Goal: Information Seeking & Learning: Learn about a topic

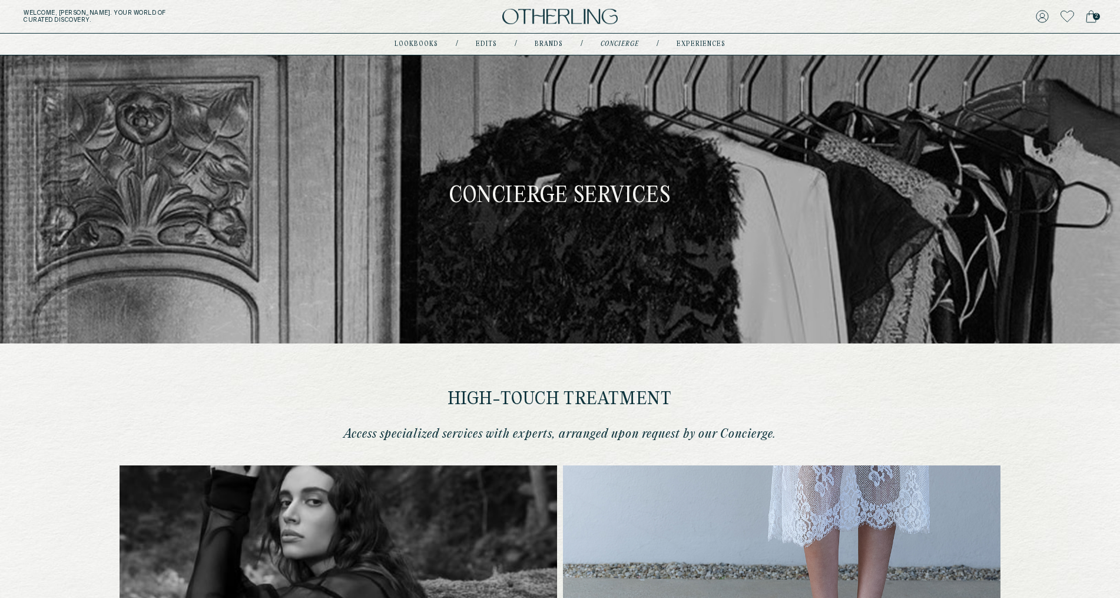
scroll to position [407, 0]
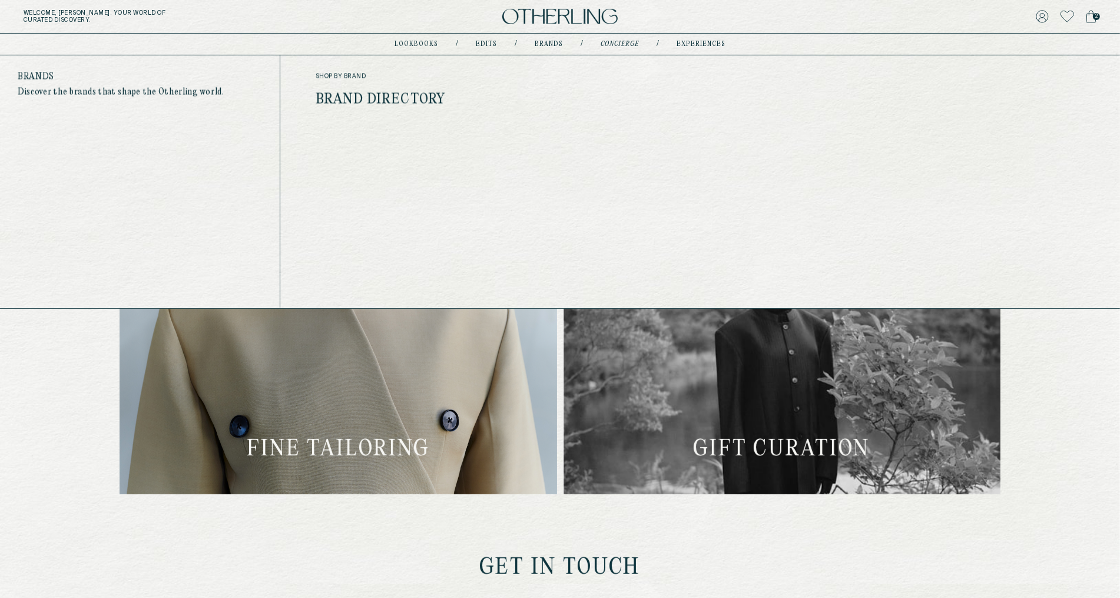
click at [556, 41] on link "Brands" at bounding box center [549, 44] width 28 height 6
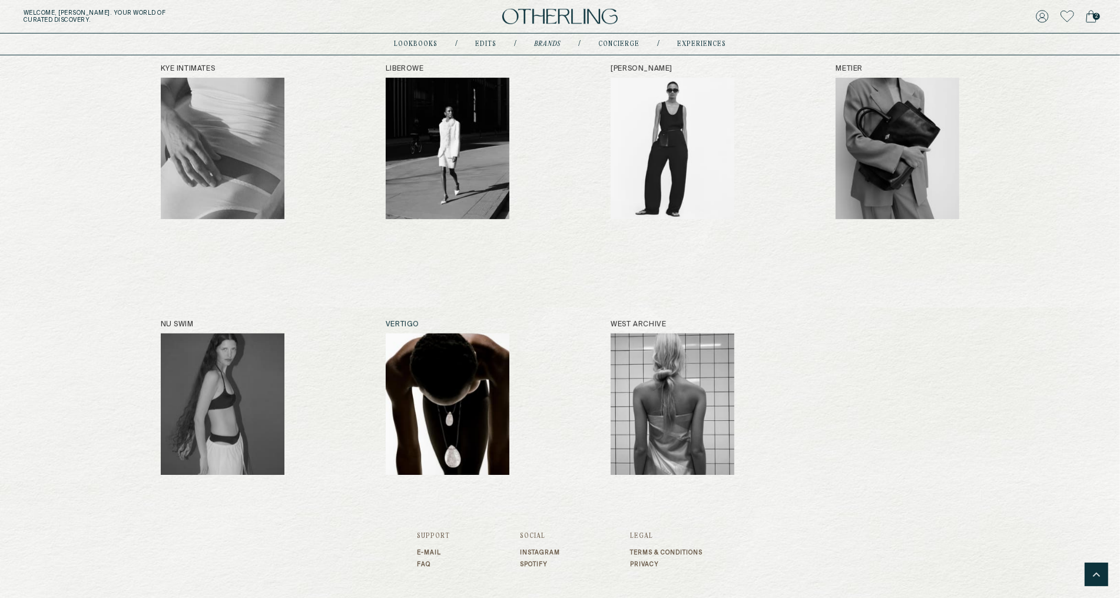
scroll to position [684, 0]
click at [446, 433] on img at bounding box center [448, 403] width 124 height 141
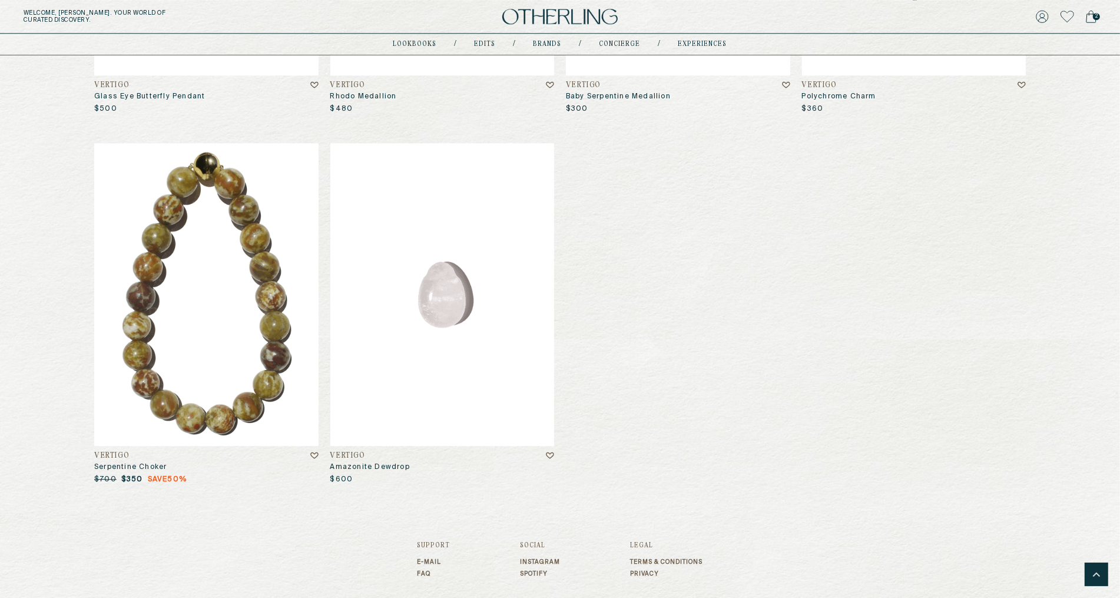
scroll to position [8573, 0]
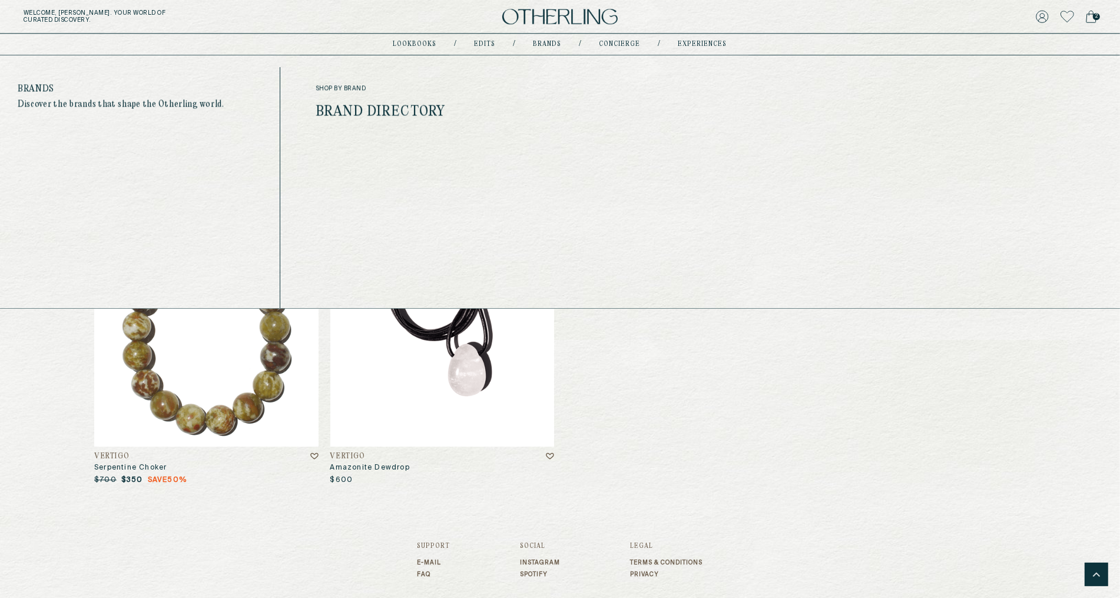
click at [545, 44] on link "Brands" at bounding box center [547, 44] width 28 height 6
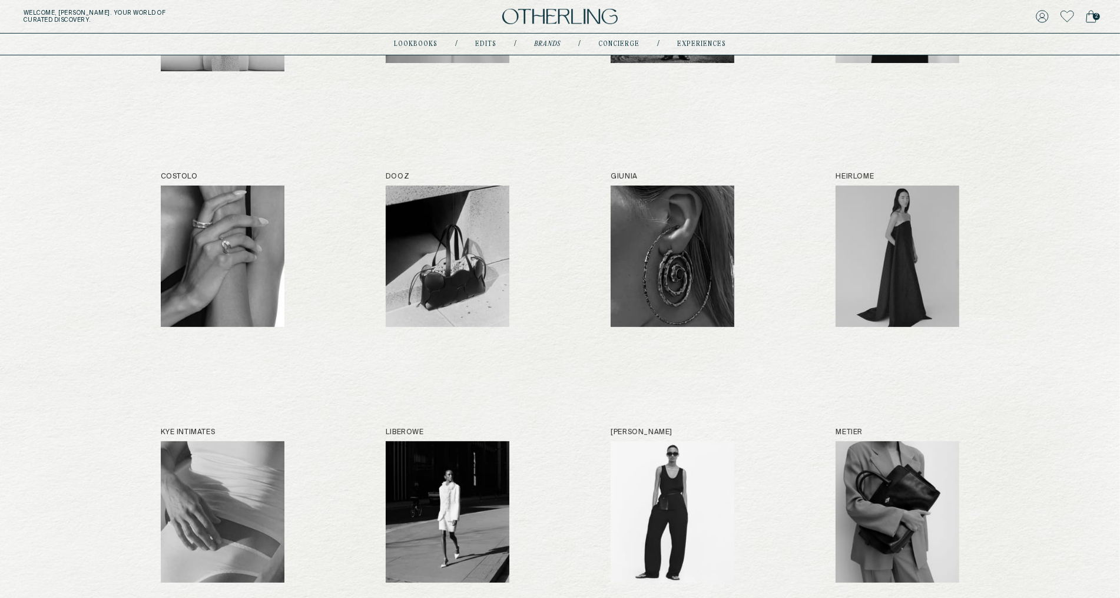
scroll to position [365, 0]
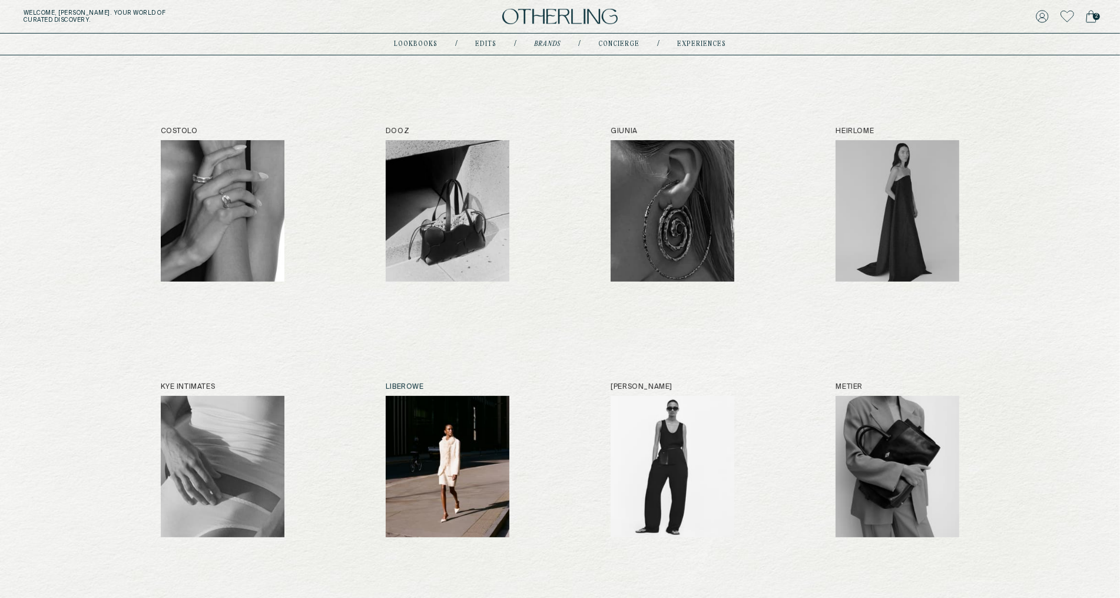
click at [449, 419] on img at bounding box center [448, 466] width 124 height 141
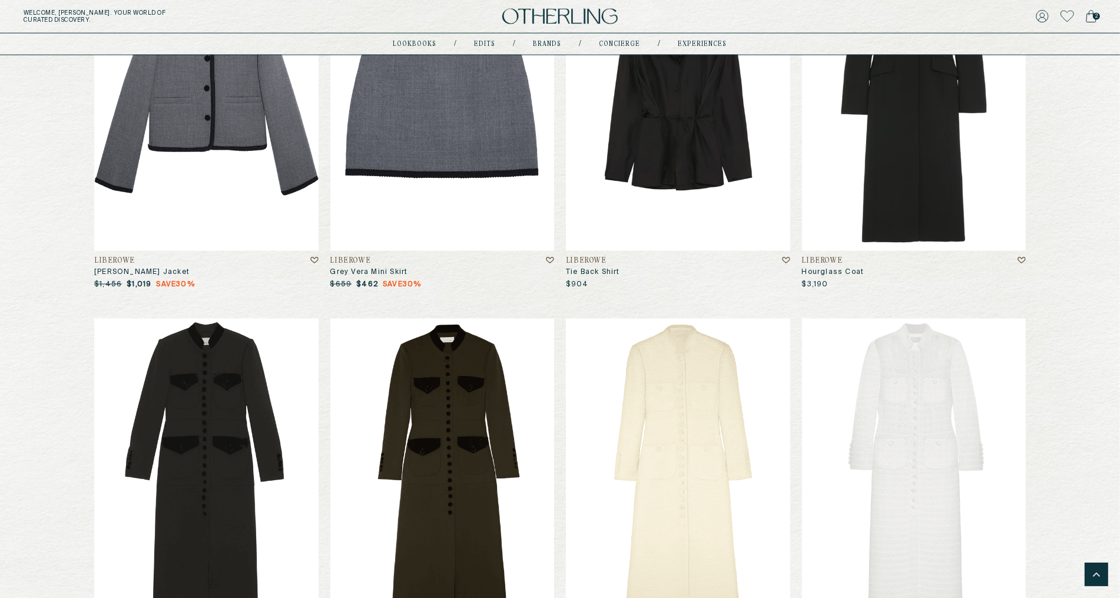
scroll to position [2107, 0]
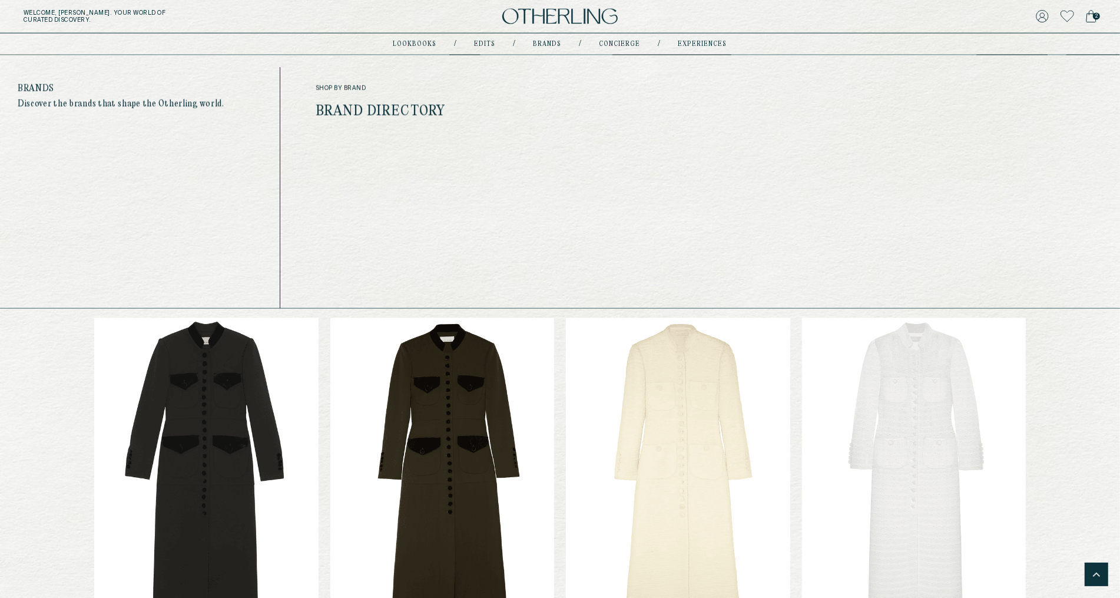
click at [544, 45] on link "Brands" at bounding box center [547, 44] width 28 height 6
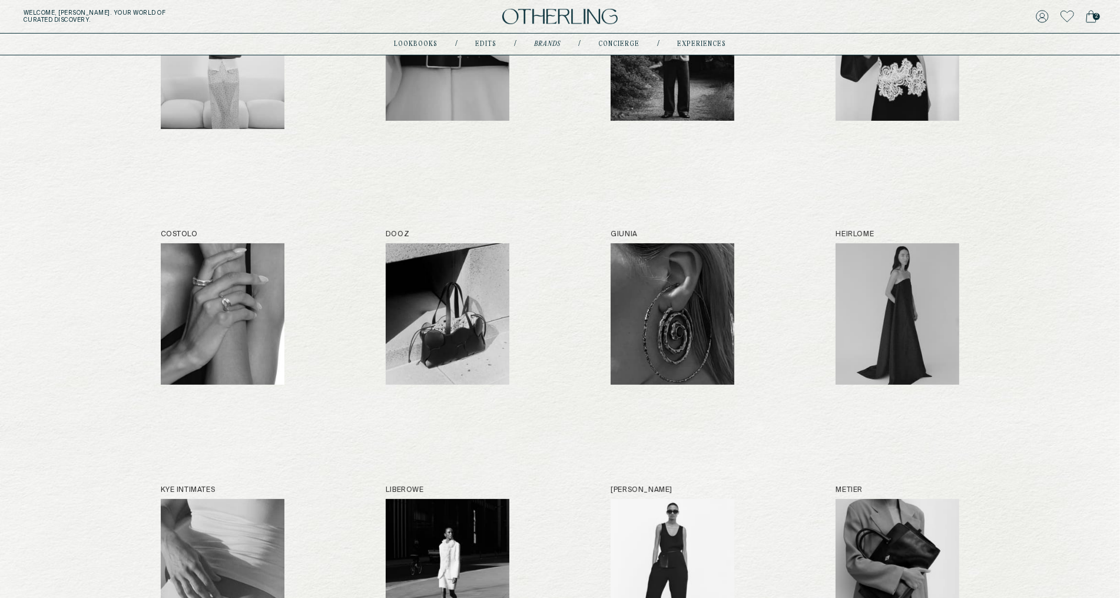
scroll to position [273, 0]
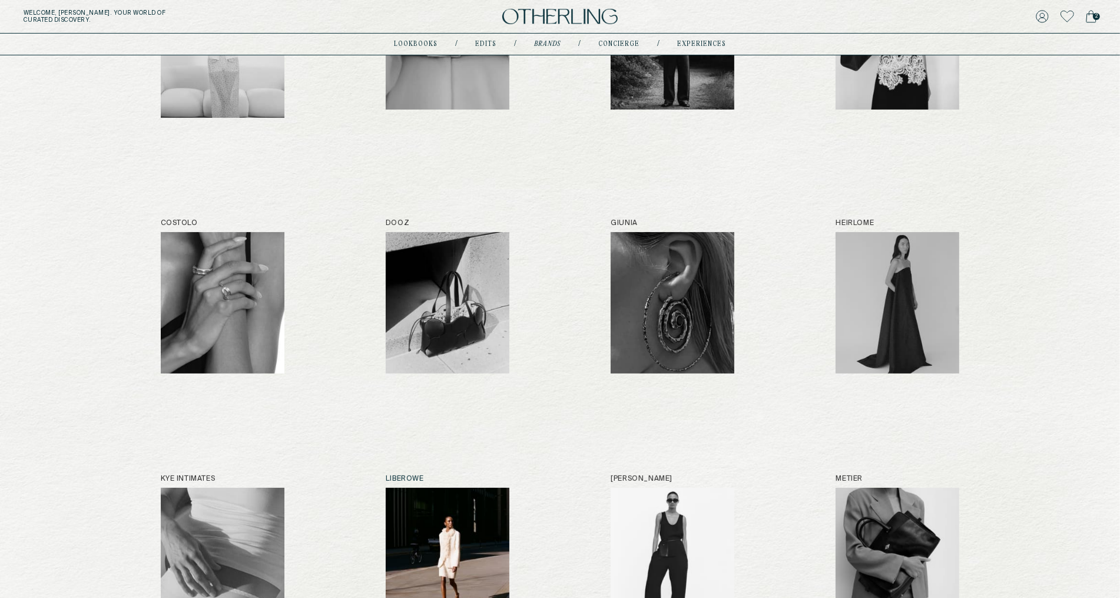
click at [464, 537] on img at bounding box center [448, 558] width 124 height 141
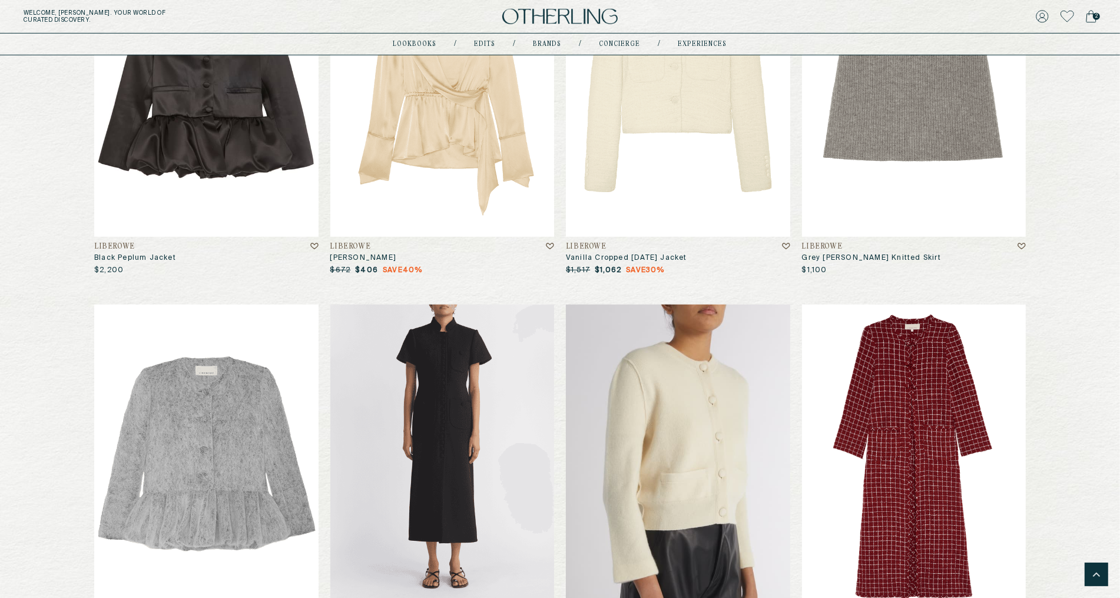
scroll to position [6033, 0]
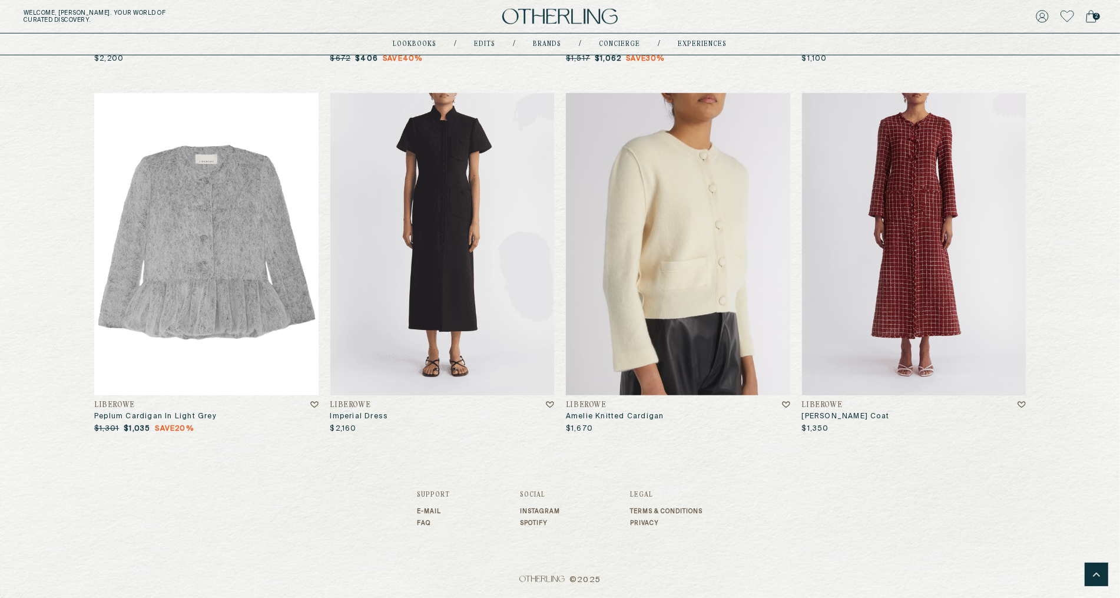
click at [544, 18] on img at bounding box center [559, 17] width 115 height 16
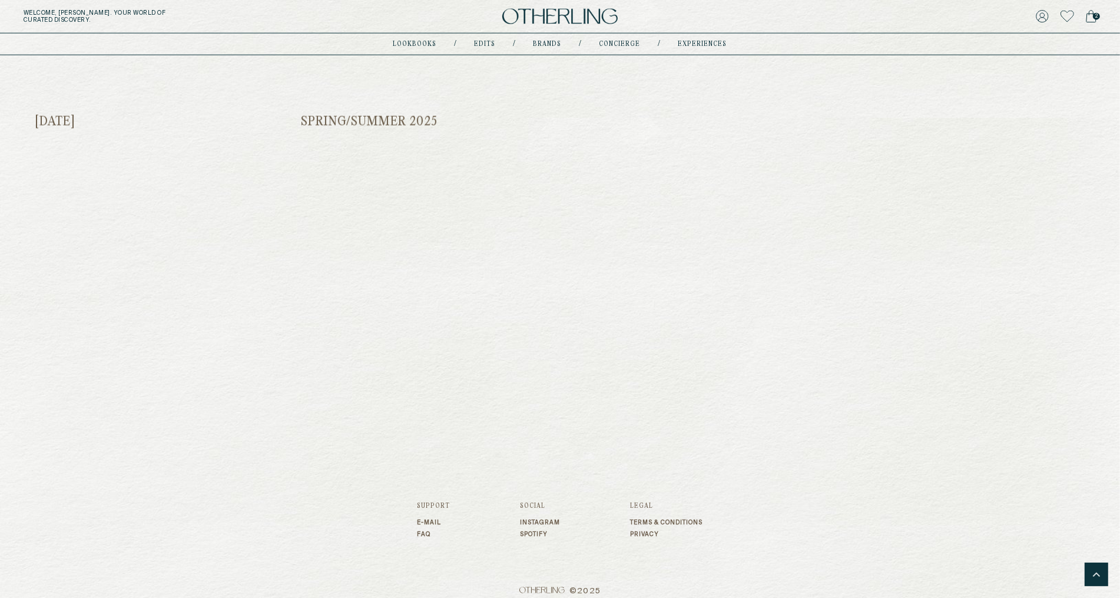
scroll to position [1874, 0]
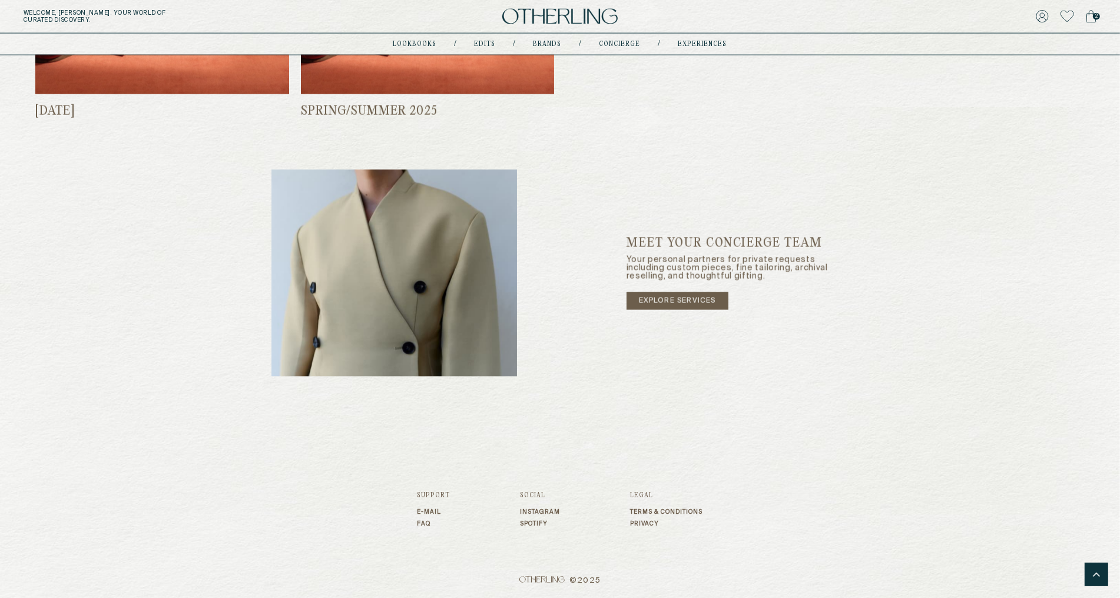
click at [426, 522] on link "FAQ" at bounding box center [433, 523] width 33 height 7
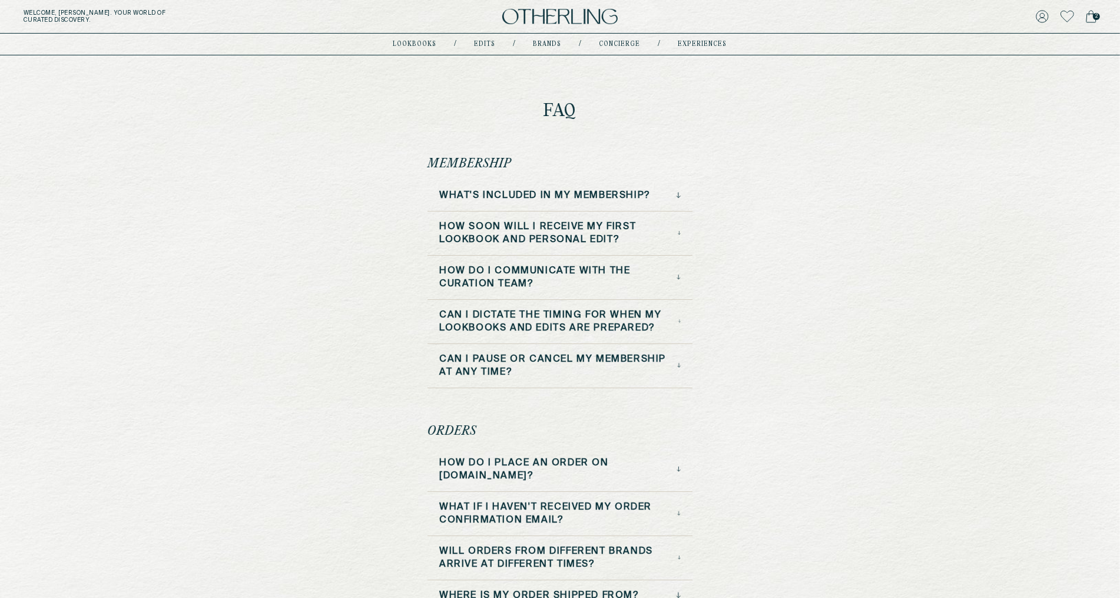
click at [675, 363] on h3 "Can I pause or cancel my membership at any time?" at bounding box center [558, 366] width 238 height 26
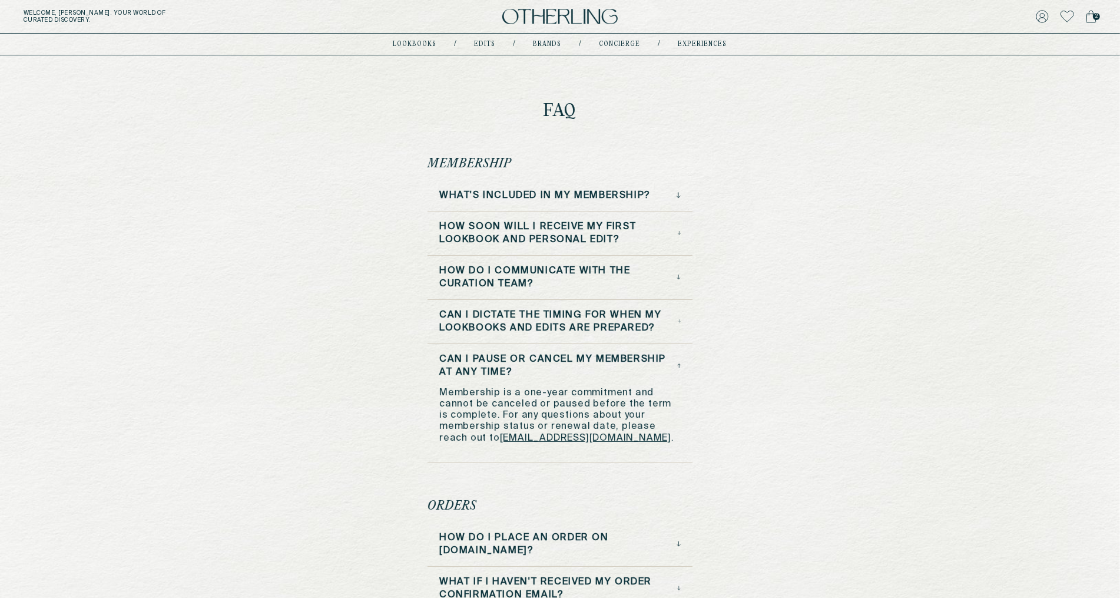
click at [675, 363] on h3 "Can I pause or cancel my membership at any time?" at bounding box center [558, 366] width 238 height 26
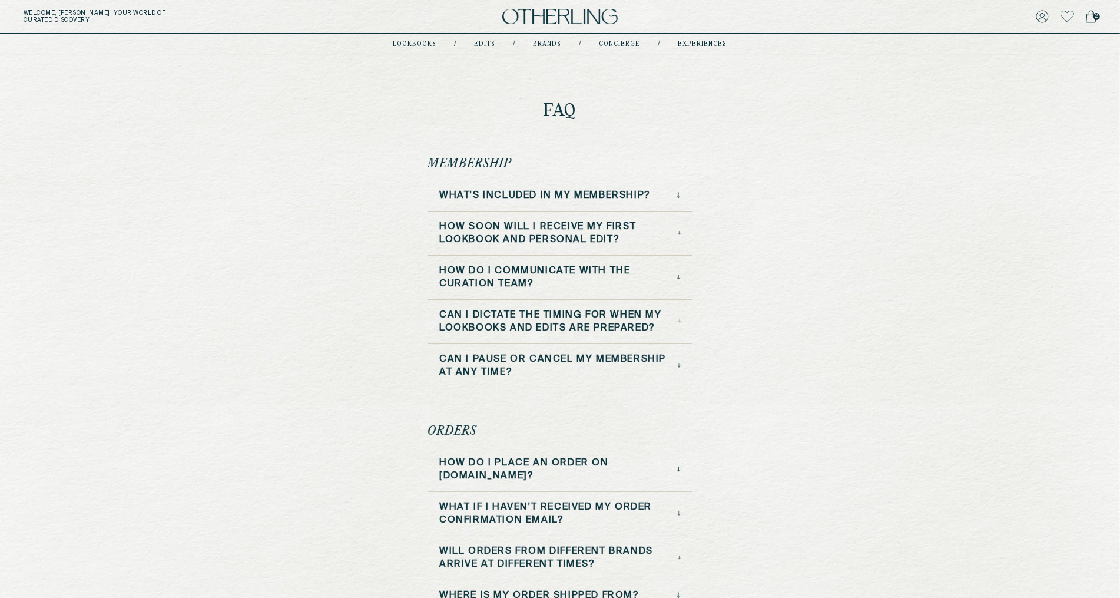
click at [678, 197] on icon at bounding box center [679, 197] width 4 height 2
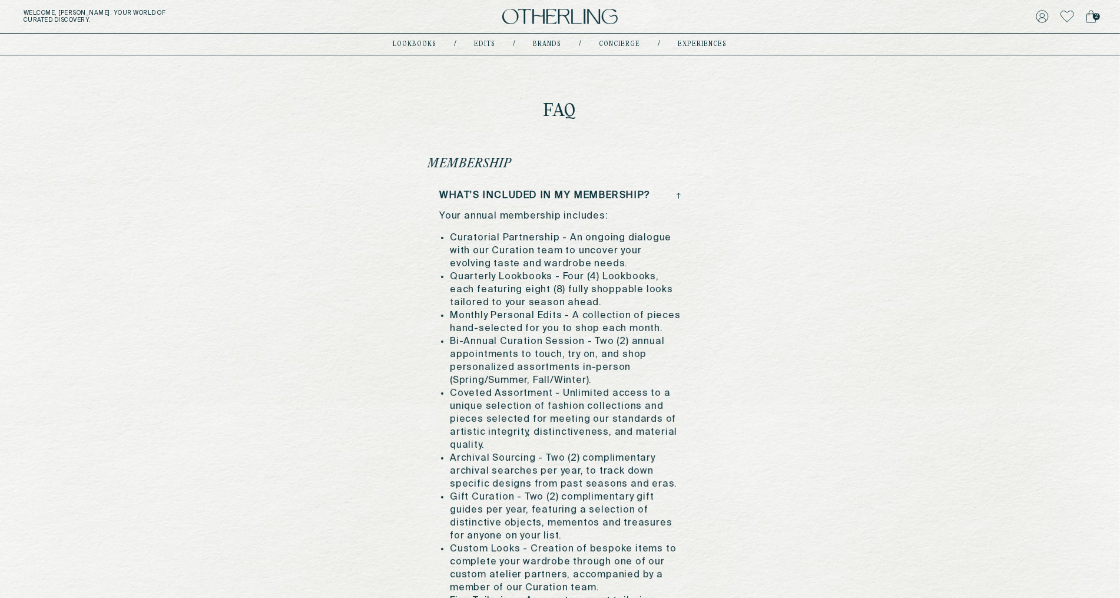
click at [679, 197] on icon at bounding box center [679, 195] width 0 height 5
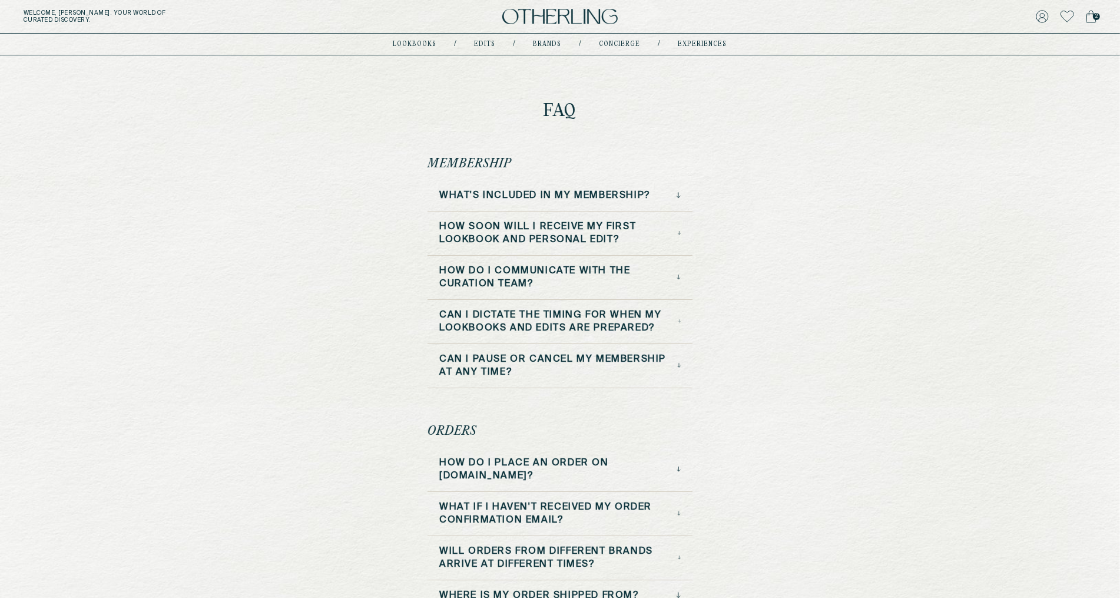
click at [681, 232] on div "How soon will I receive my first Lookbook and Personal Edit?" at bounding box center [559, 237] width 265 height 35
click at [677, 233] on h3 "How soon will I receive my first Lookbook and Personal Edit?" at bounding box center [558, 233] width 238 height 26
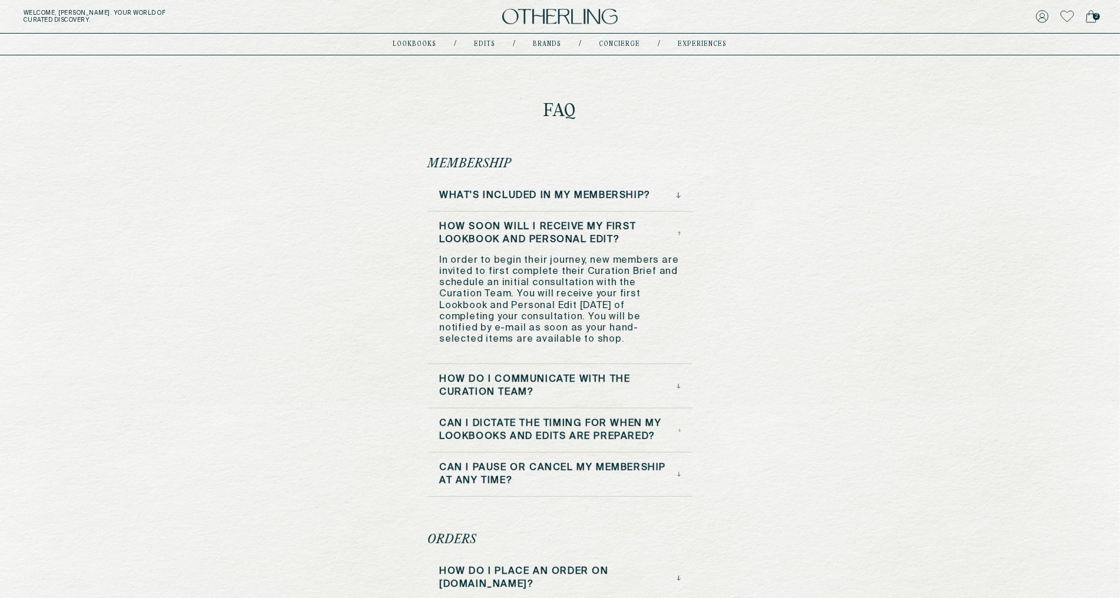
click at [678, 232] on icon at bounding box center [679, 233] width 3 height 6
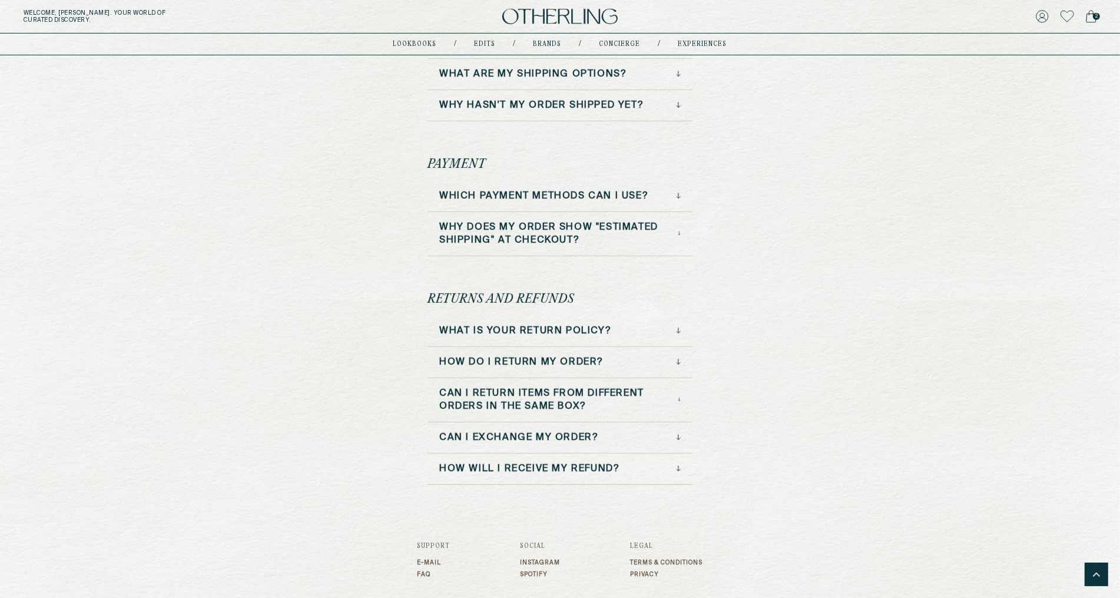
scroll to position [735, 0]
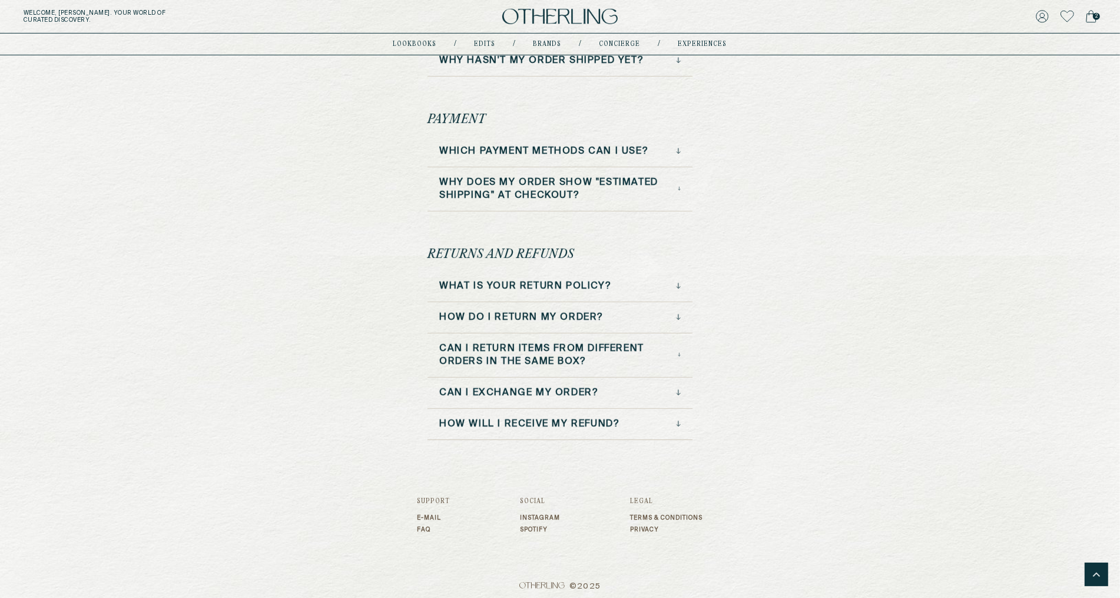
click at [679, 352] on icon at bounding box center [679, 355] width 3 height 6
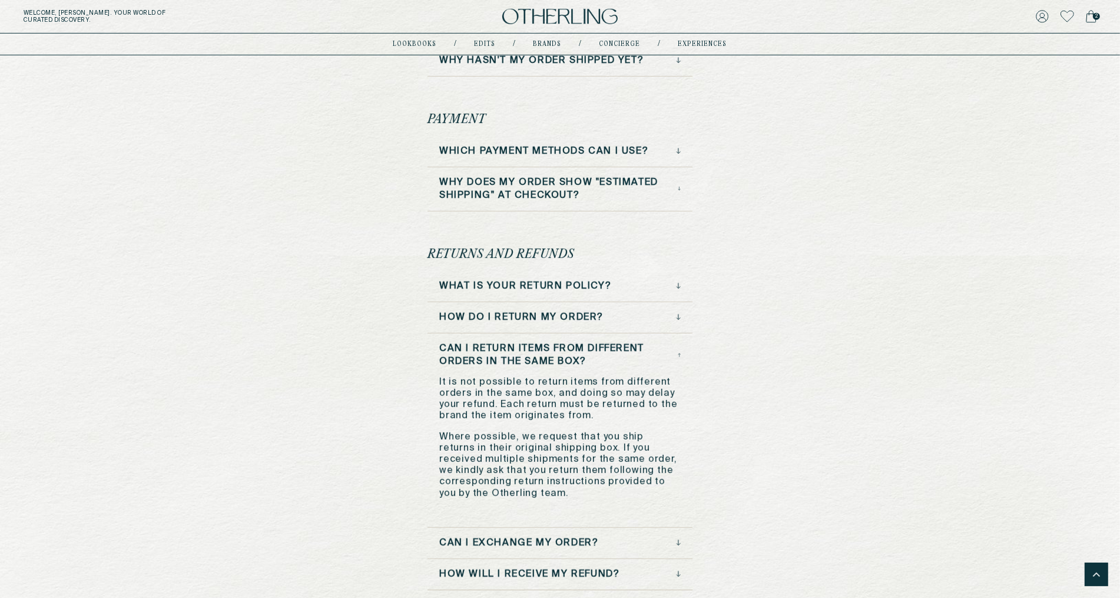
click at [679, 352] on icon at bounding box center [679, 355] width 3 height 6
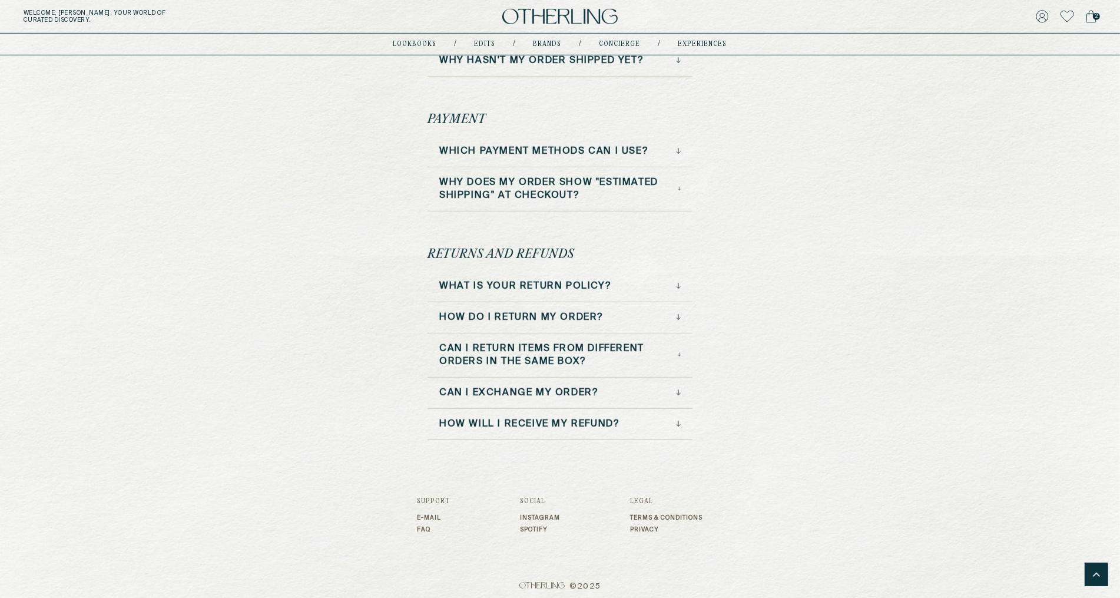
click at [680, 420] on icon at bounding box center [678, 423] width 5 height 6
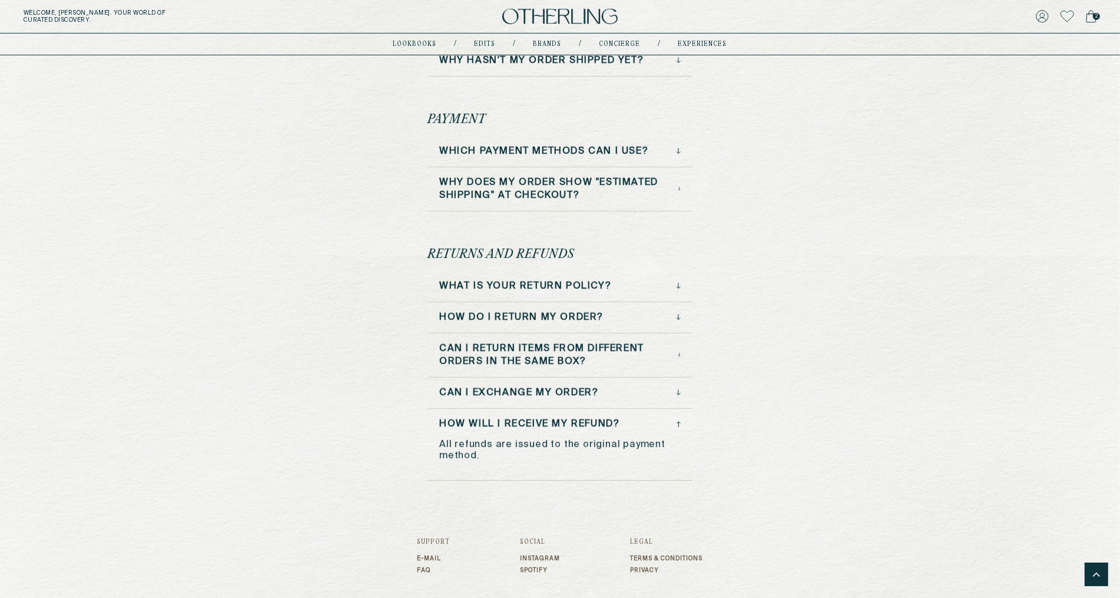
click at [680, 421] on icon at bounding box center [678, 424] width 5 height 6
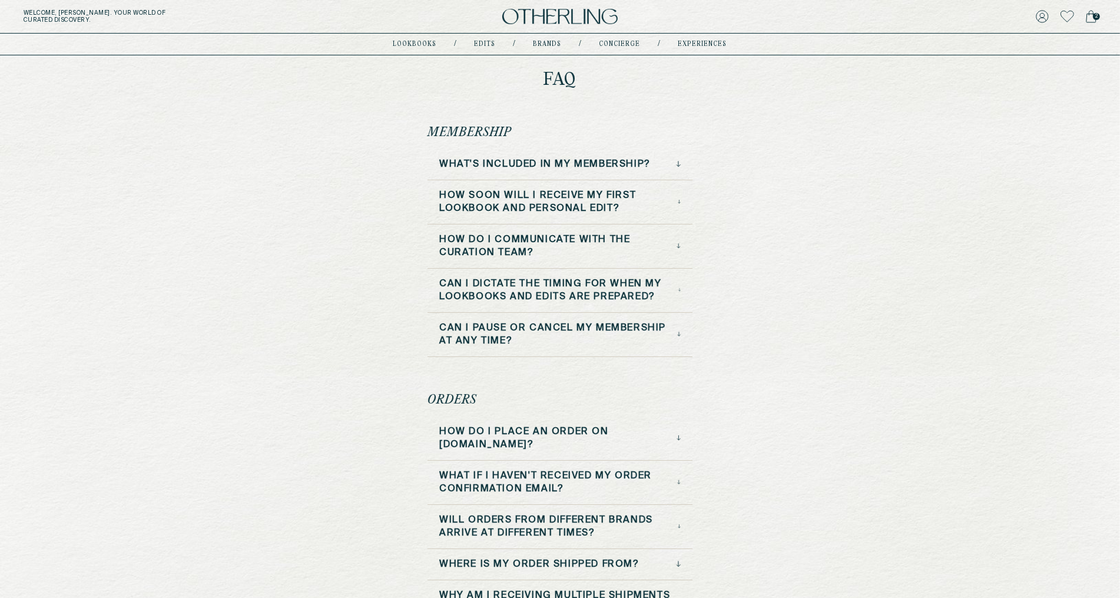
scroll to position [9, 0]
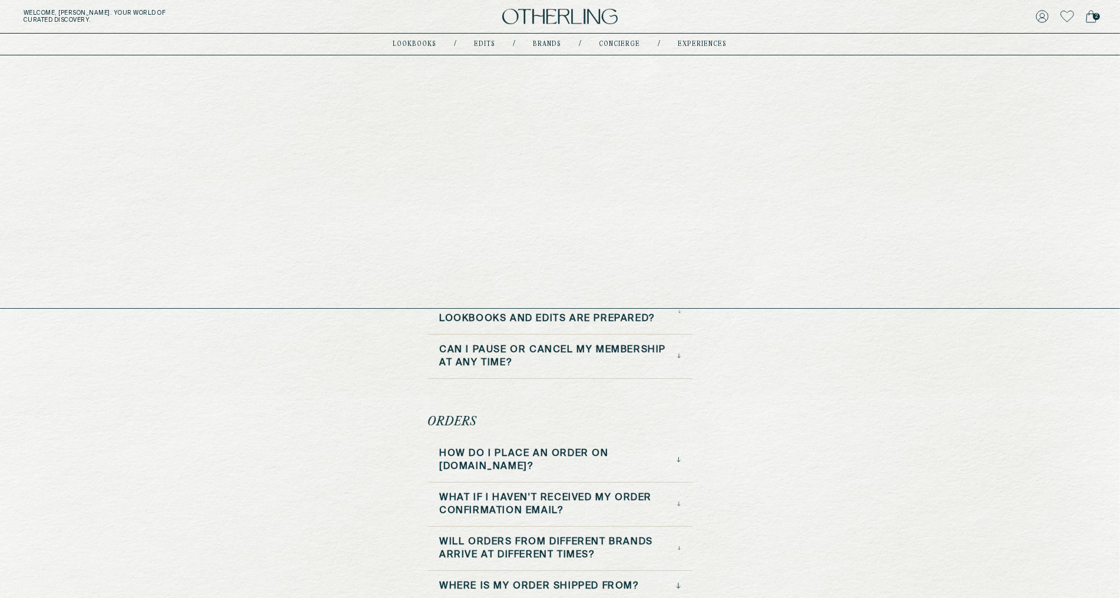
click at [695, 47] on link "experiences" at bounding box center [702, 44] width 49 height 6
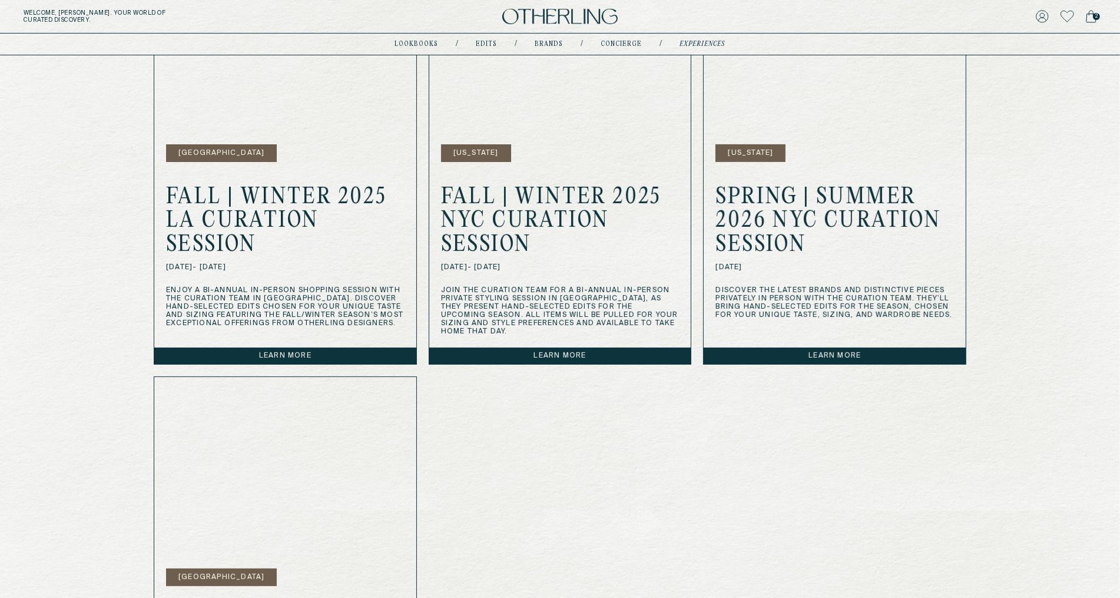
scroll to position [496, 0]
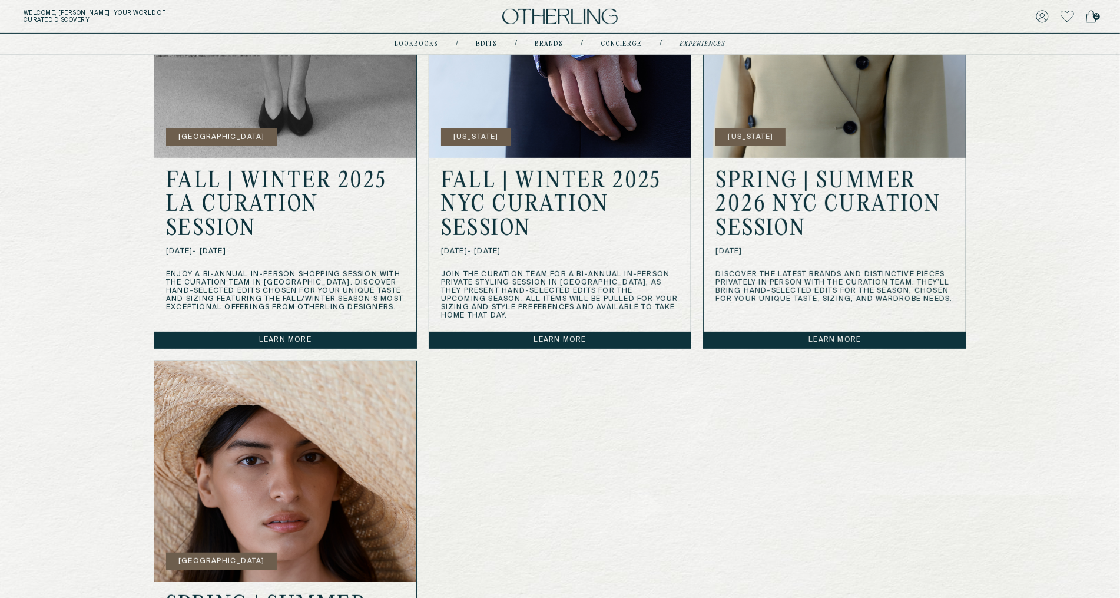
click at [324, 331] on link "Learn more" at bounding box center [285, 339] width 262 height 16
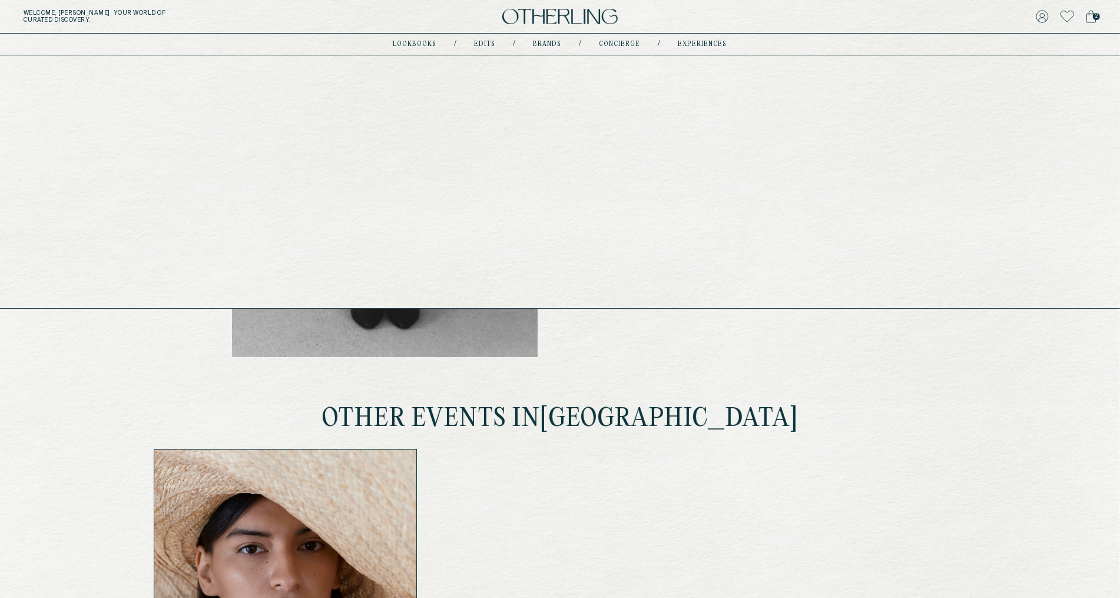
click at [618, 41] on link "concierge" at bounding box center [619, 44] width 41 height 6
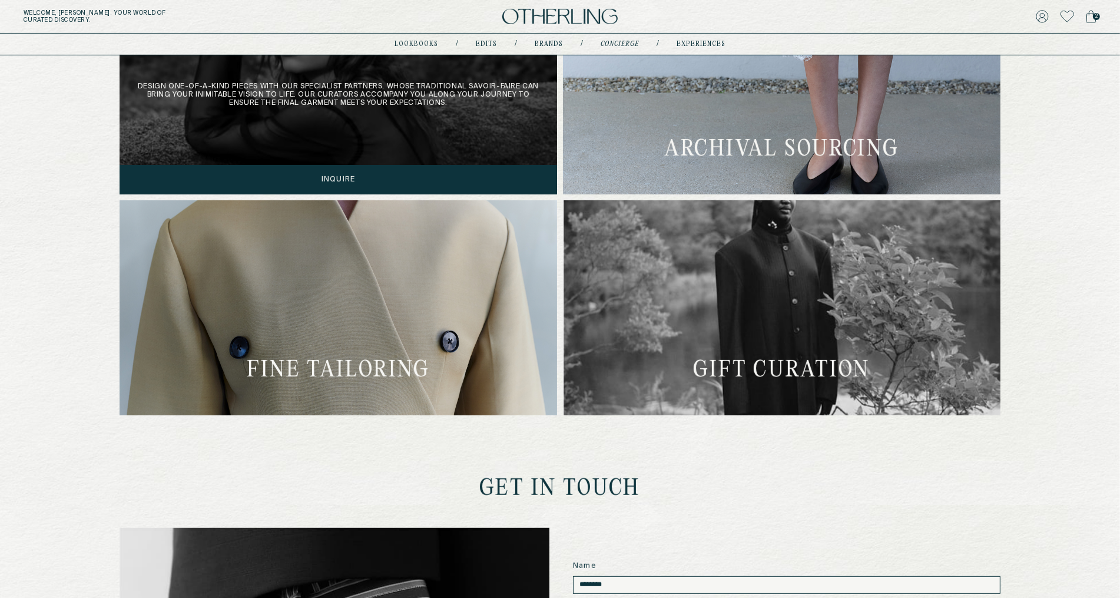
scroll to position [486, 0]
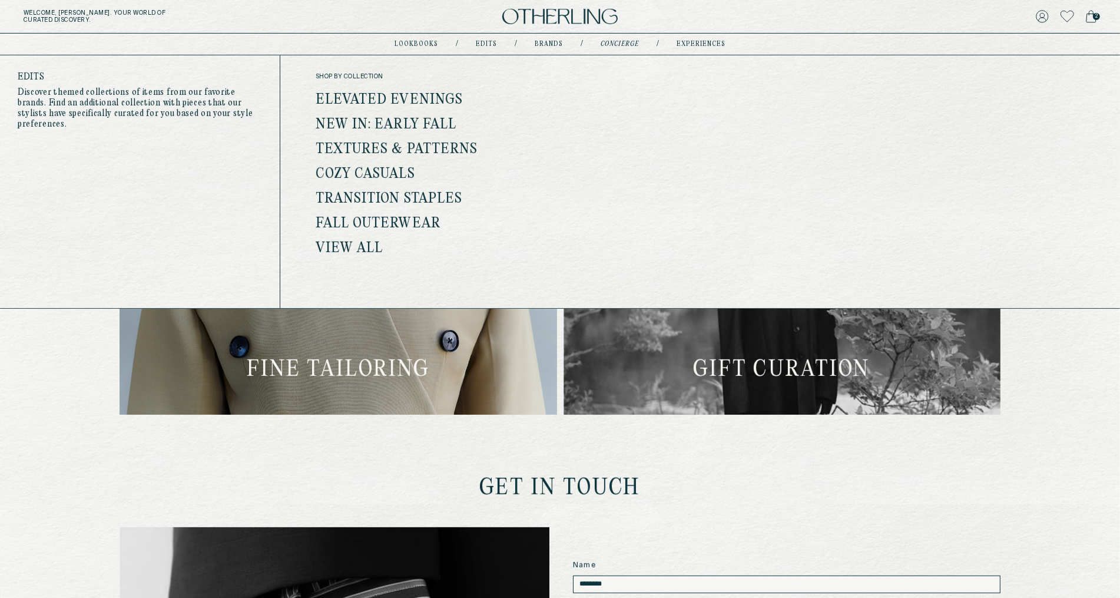
click at [492, 43] on link "Edits" at bounding box center [486, 44] width 21 height 6
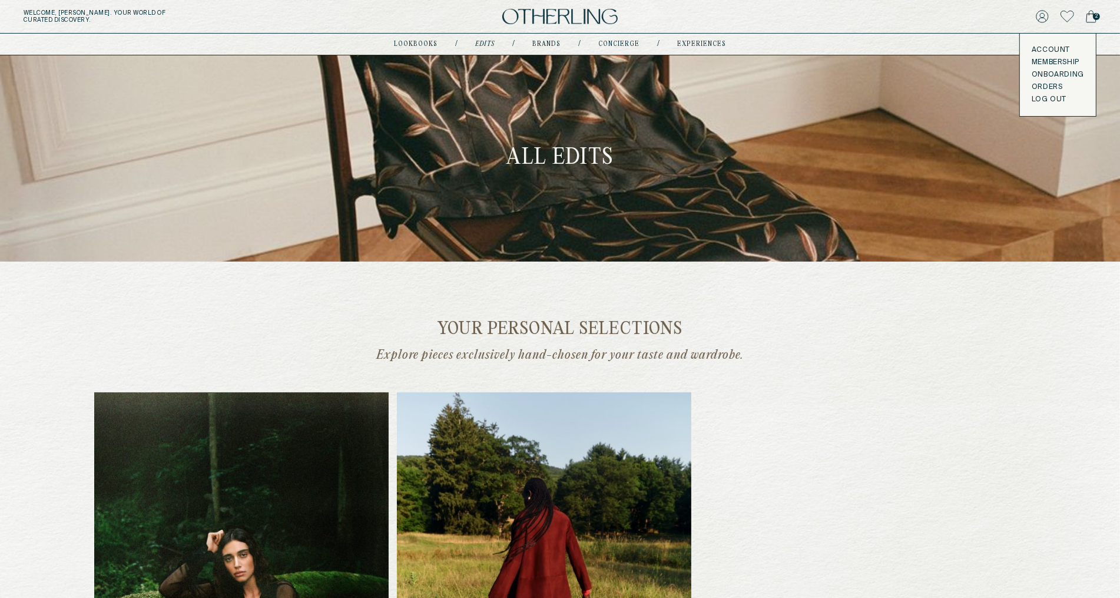
click at [1091, 15] on icon at bounding box center [1091, 16] width 11 height 13
